Goal: Find specific page/section: Find specific page/section

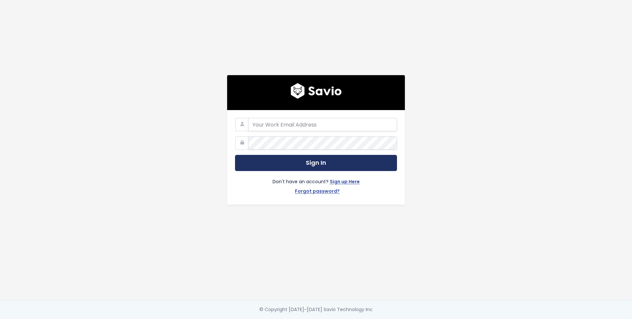
type input "abs@payhip.com"
click at [312, 163] on button "Sign In" at bounding box center [316, 163] width 162 height 16
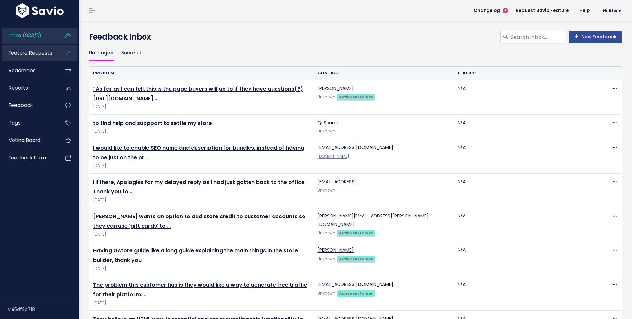
click at [37, 55] on span "Feature Requests" at bounding box center [31, 52] width 44 height 7
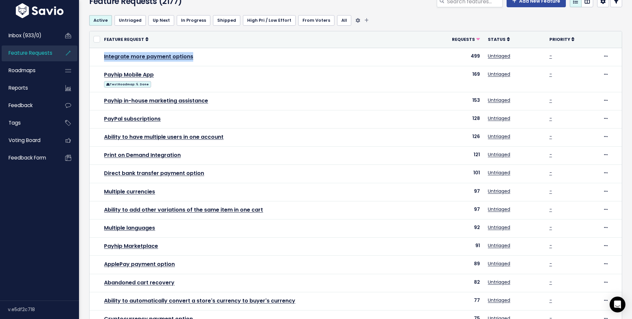
scroll to position [32, 0]
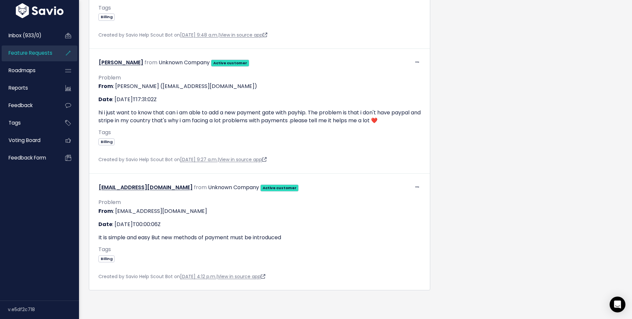
scroll to position [63517, 0]
